Goal: Transaction & Acquisition: Download file/media

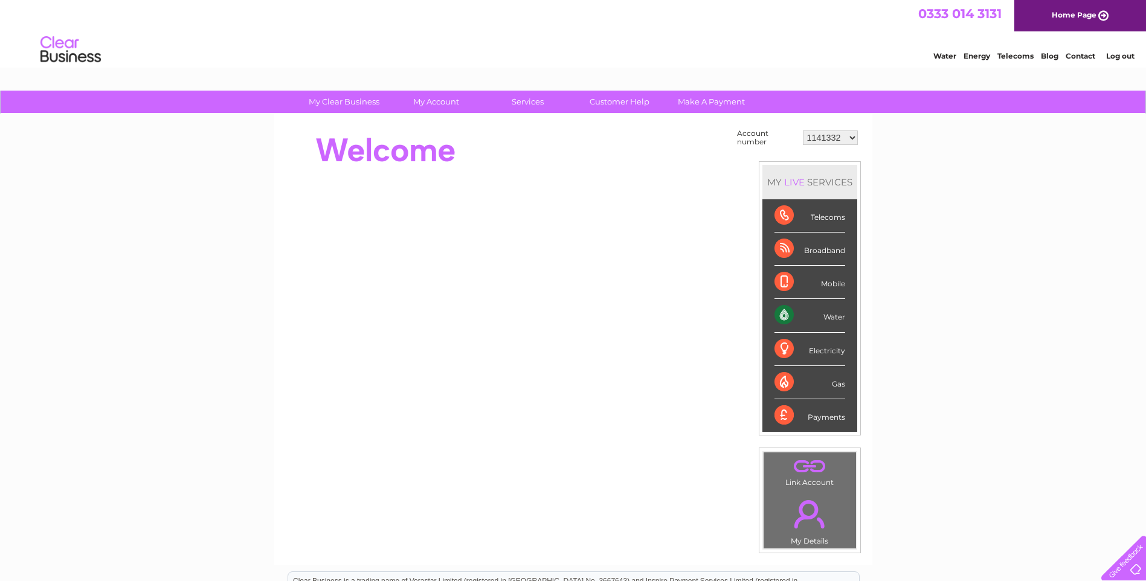
click at [828, 135] on select "1141332 30304571 30322042" at bounding box center [830, 137] width 55 height 14
select select "30304571"
click at [803, 130] on select "1141332 30304571 30322042" at bounding box center [830, 137] width 55 height 14
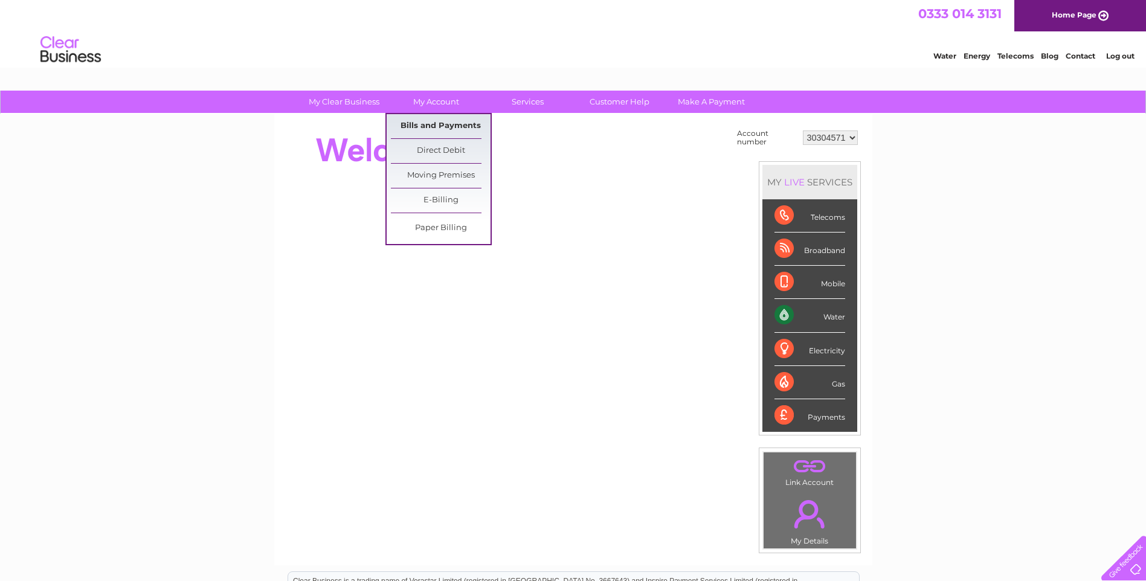
click at [437, 129] on link "Bills and Payments" at bounding box center [441, 126] width 100 height 24
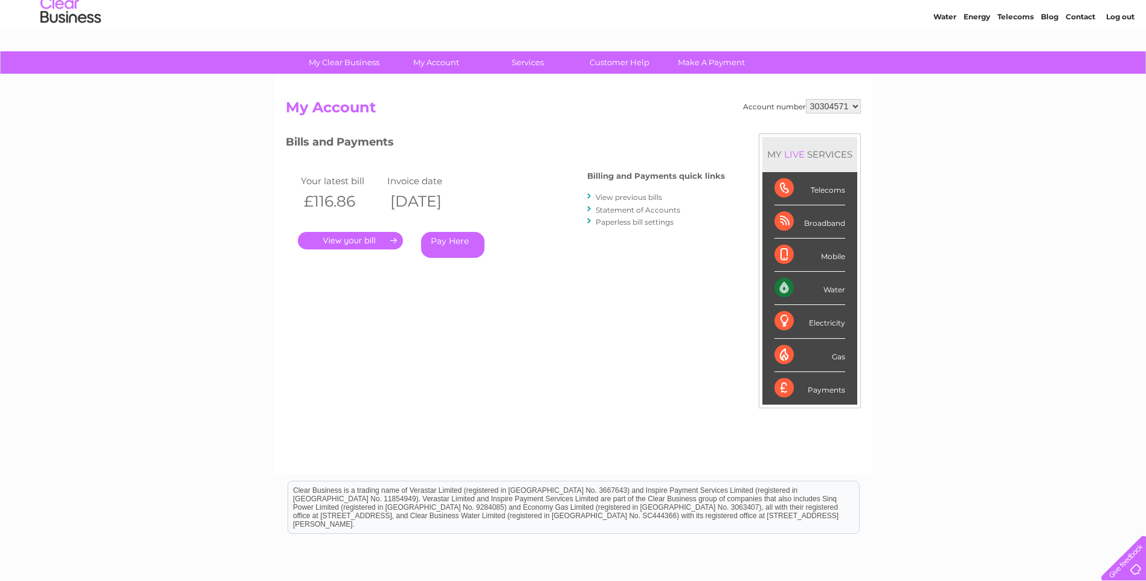
scroll to position [60, 0]
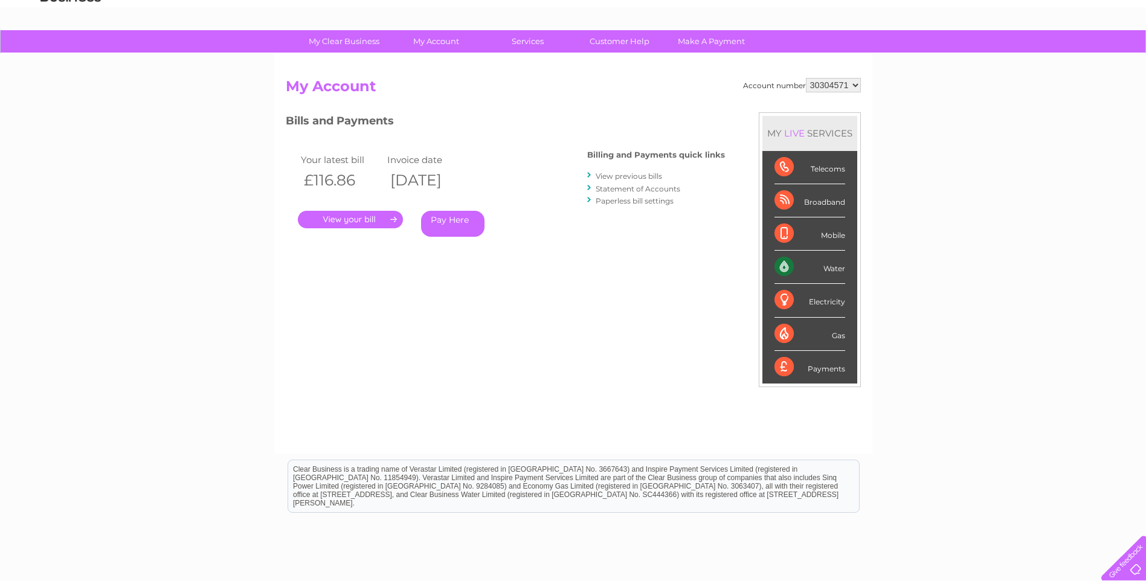
click at [624, 173] on link "View previous bills" at bounding box center [628, 175] width 66 height 9
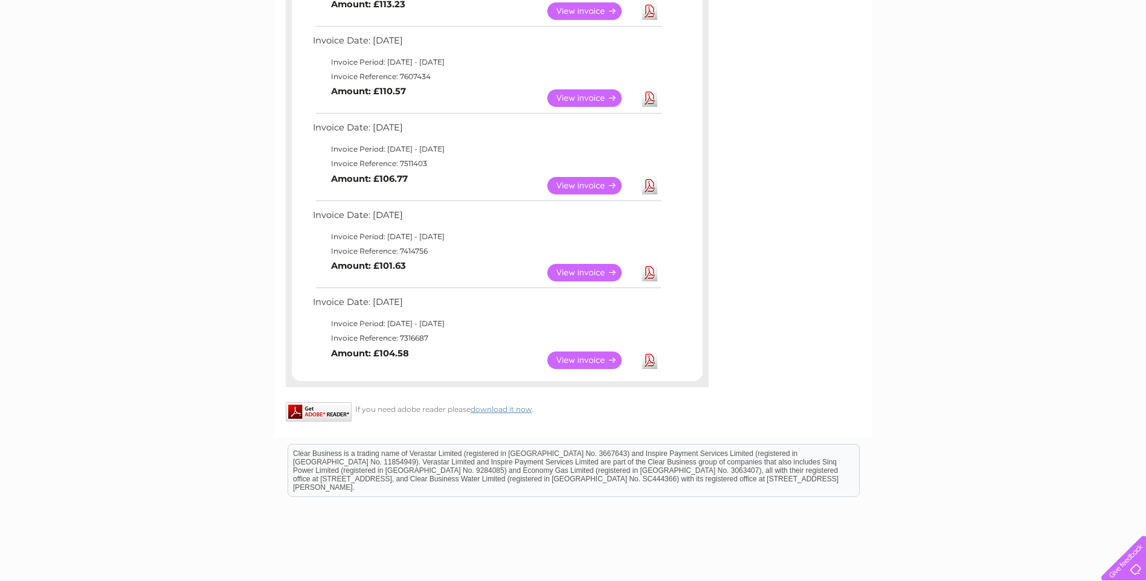
scroll to position [543, 0]
click at [601, 360] on link "View" at bounding box center [591, 360] width 89 height 18
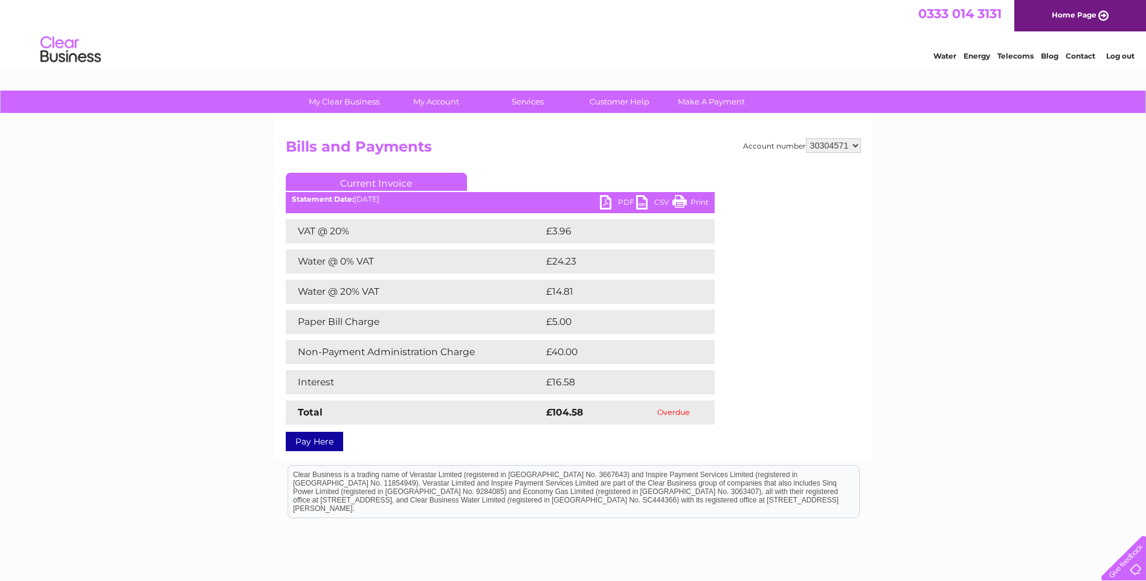
click at [614, 204] on link "PDF" at bounding box center [618, 204] width 36 height 18
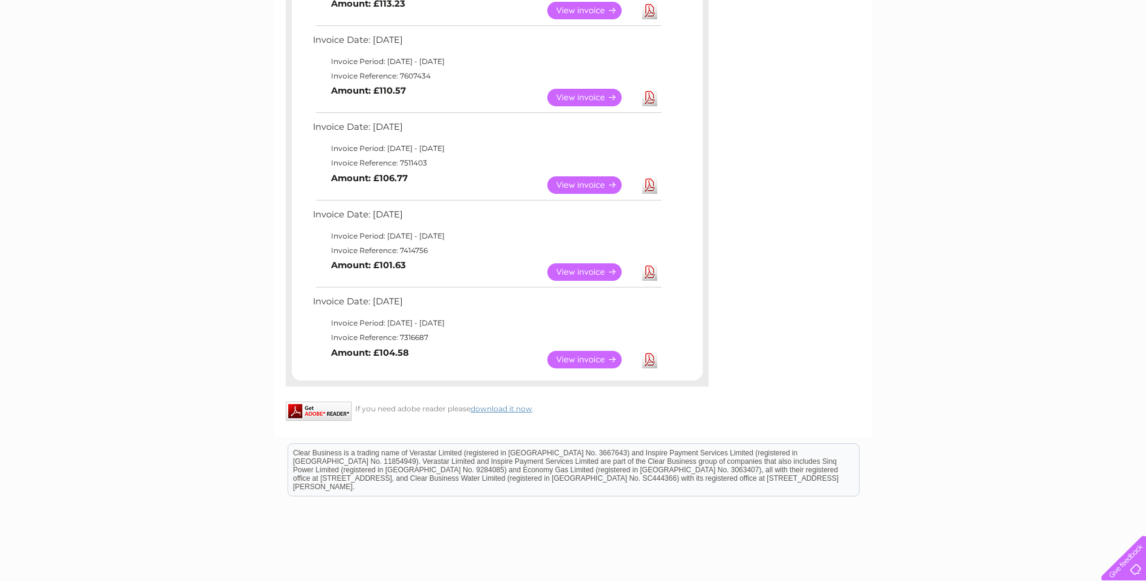
click at [571, 269] on link "View" at bounding box center [591, 272] width 89 height 18
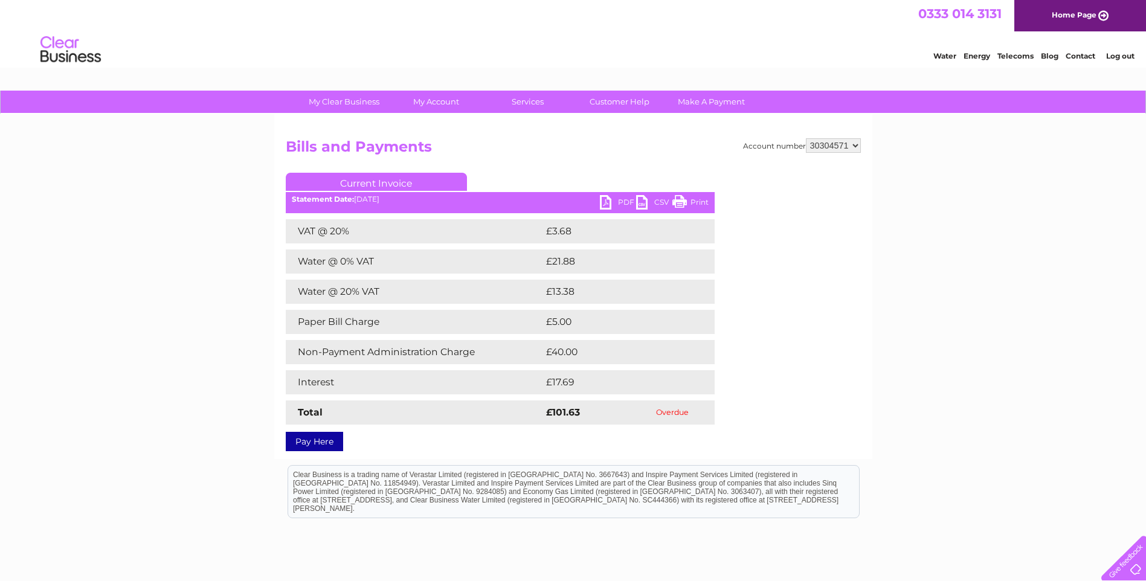
click at [620, 200] on link "PDF" at bounding box center [618, 204] width 36 height 18
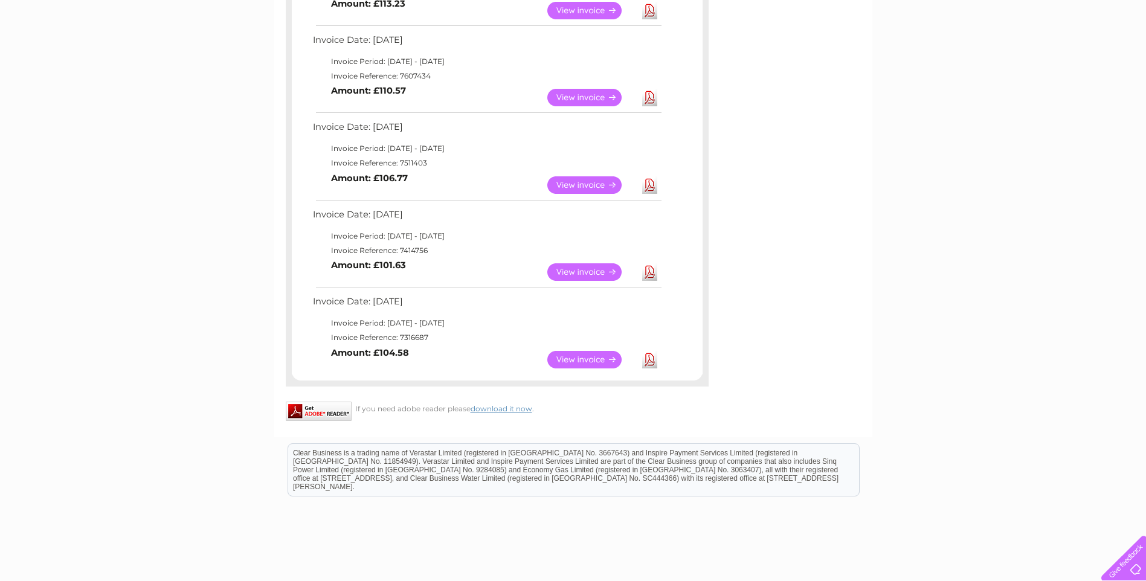
scroll to position [483, 0]
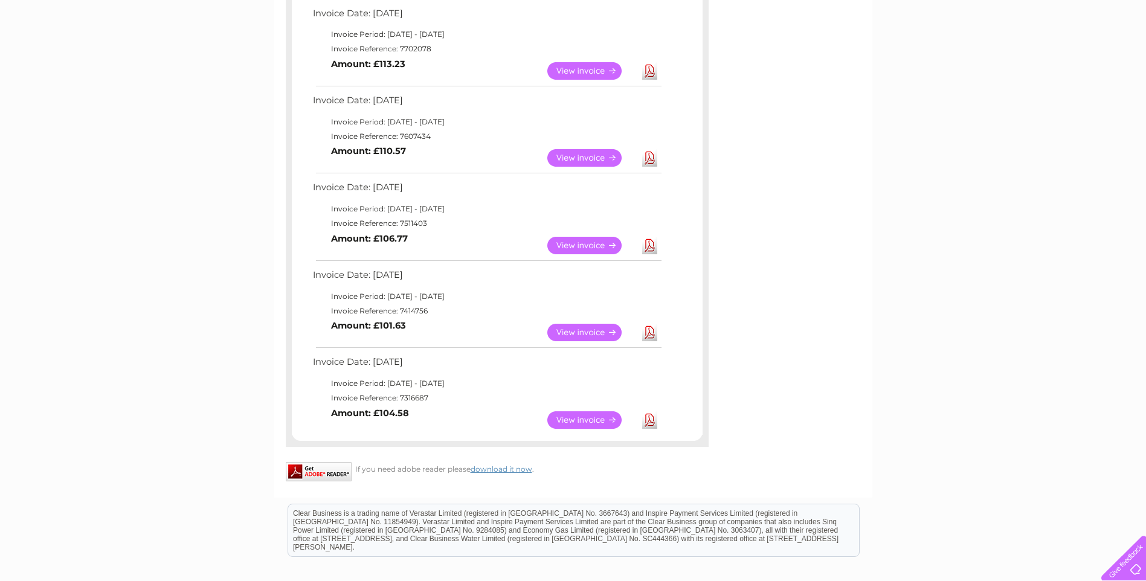
click at [589, 247] on link "View" at bounding box center [591, 246] width 89 height 18
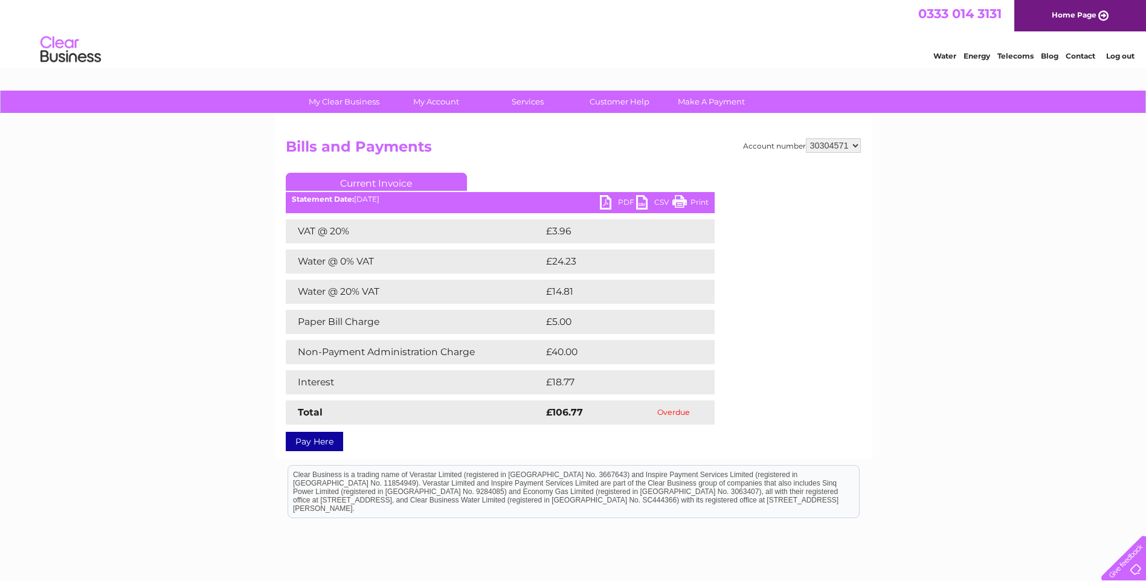
click at [606, 200] on link "PDF" at bounding box center [618, 204] width 36 height 18
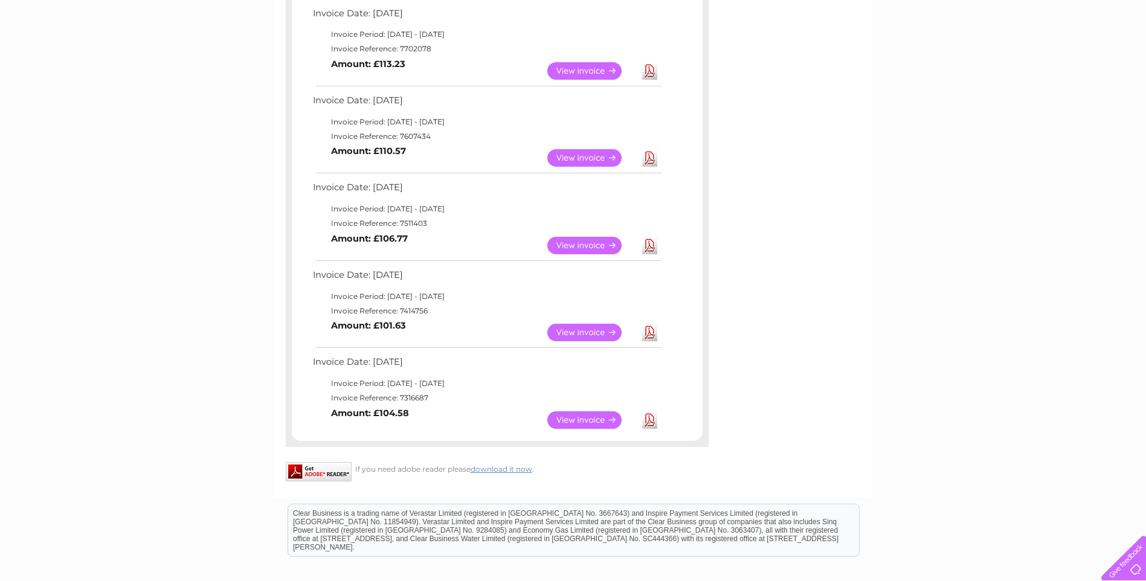
scroll to position [423, 0]
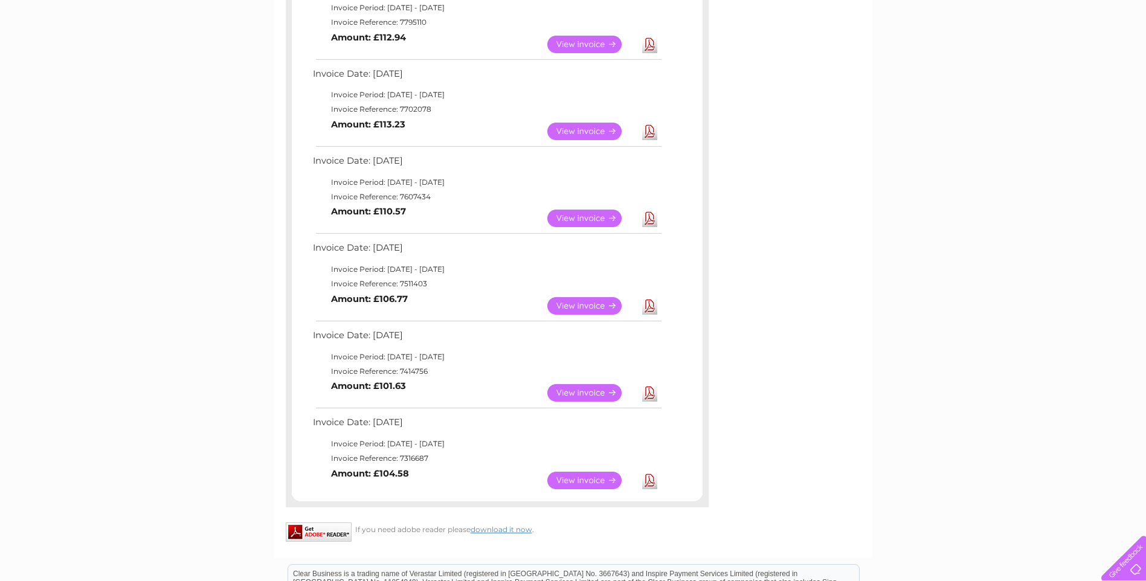
click at [574, 217] on link "View" at bounding box center [591, 219] width 89 height 18
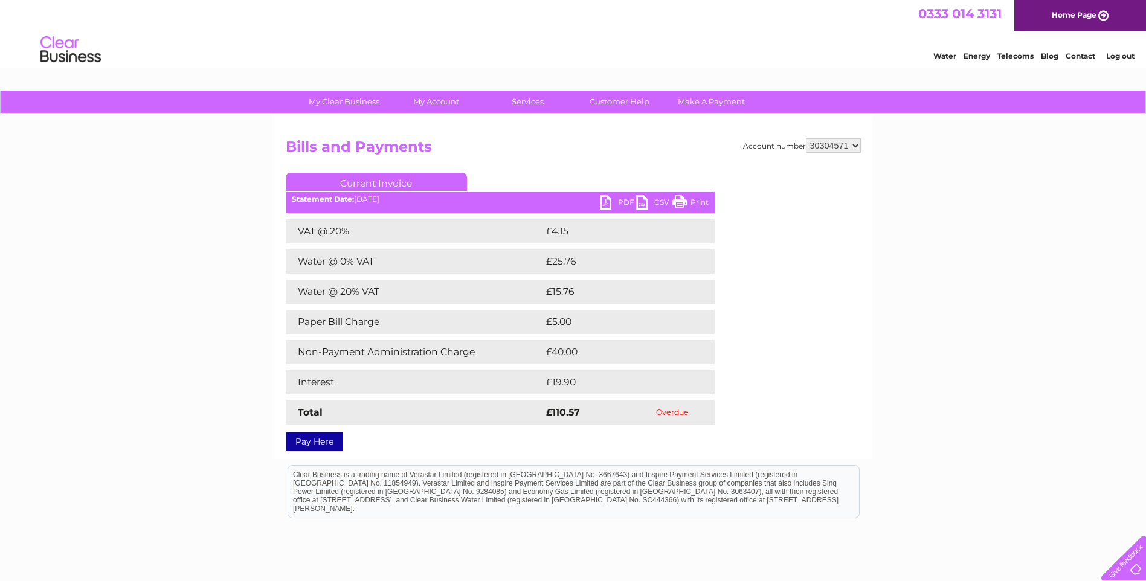
click at [601, 196] on link "PDF" at bounding box center [618, 204] width 36 height 18
